Goal: Check status

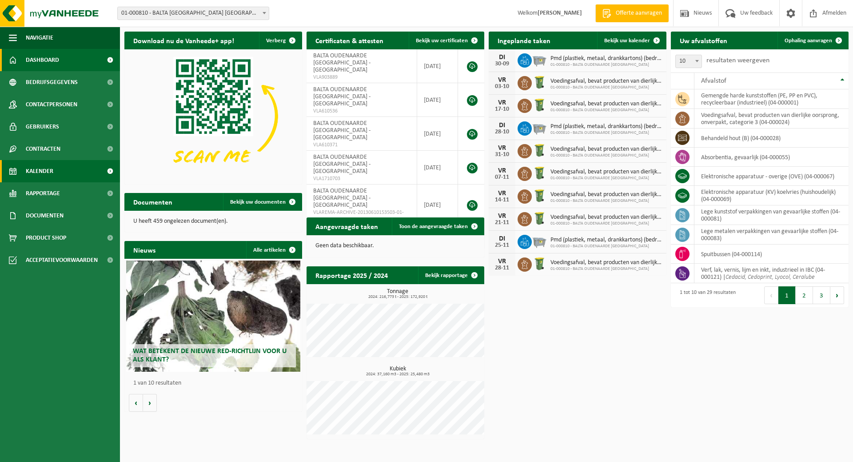
click at [42, 171] on span "Kalender" at bounding box center [40, 171] width 28 height 22
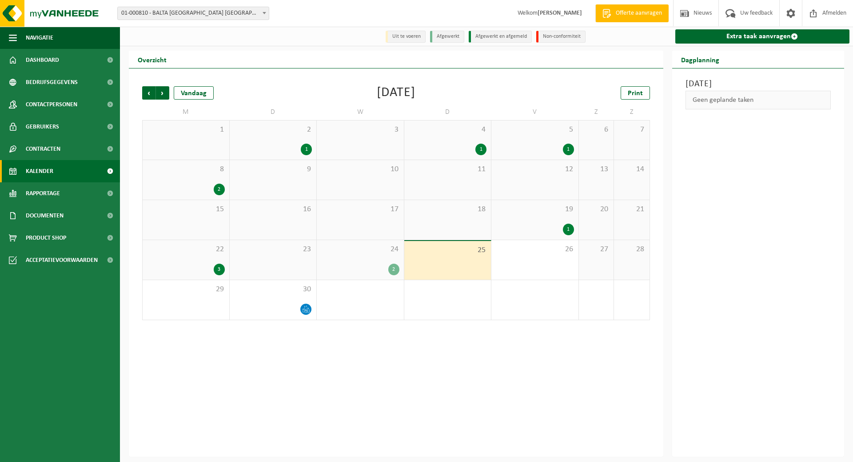
click at [363, 263] on div "24 2" at bounding box center [360, 260] width 87 height 40
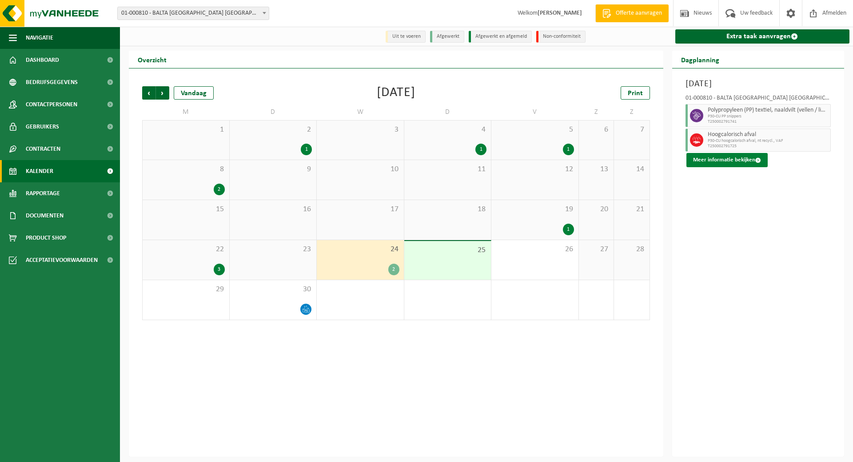
click at [734, 157] on button "Meer informatie bekijken" at bounding box center [727, 160] width 81 height 14
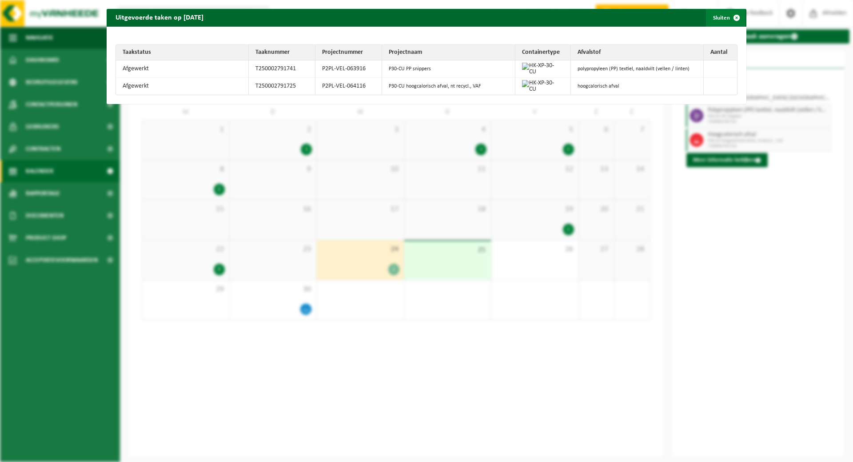
click at [714, 17] on button "Sluiten" at bounding box center [726, 18] width 40 height 18
